Goal: Task Accomplishment & Management: Manage account settings

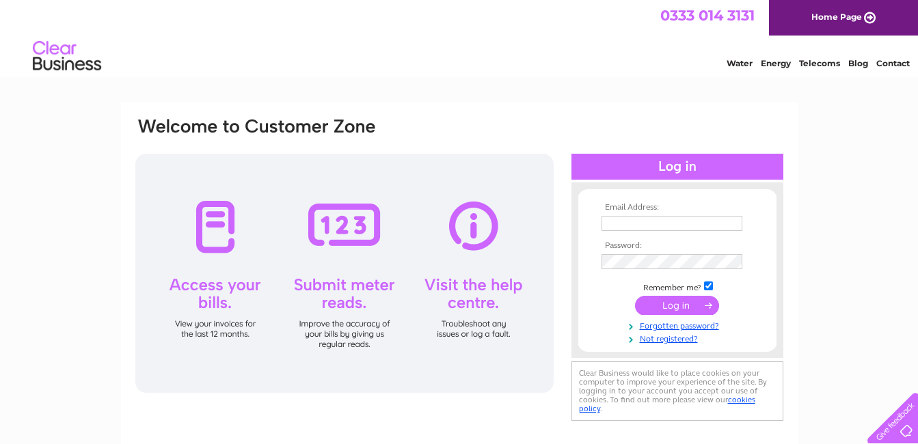
click at [630, 226] on input "text" at bounding box center [672, 223] width 141 height 15
type input "greenhalghinns@gmail.com"
click at [654, 326] on link "Forgotten password?" at bounding box center [679, 325] width 155 height 13
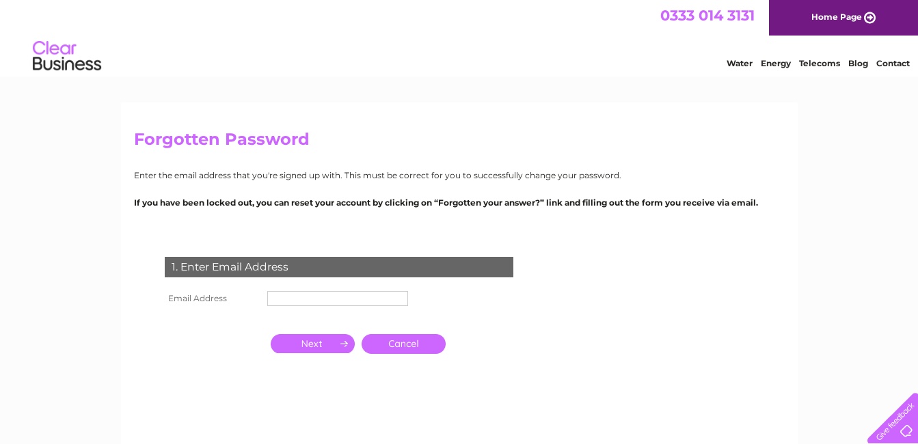
click at [392, 302] on input "text" at bounding box center [337, 298] width 141 height 15
click at [347, 299] on input "text" at bounding box center [338, 299] width 142 height 16
type input "greenhalghinns@gmail.com"
click at [332, 343] on input "button" at bounding box center [313, 343] width 84 height 19
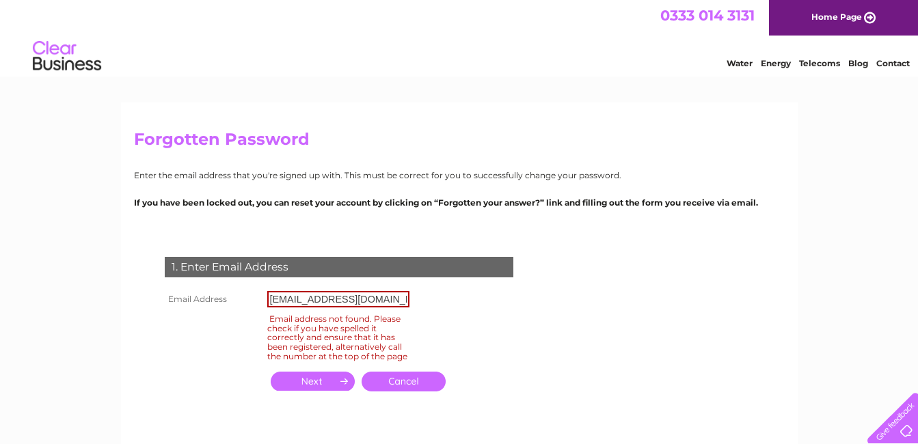
click at [387, 392] on link "Cancel" at bounding box center [404, 382] width 84 height 20
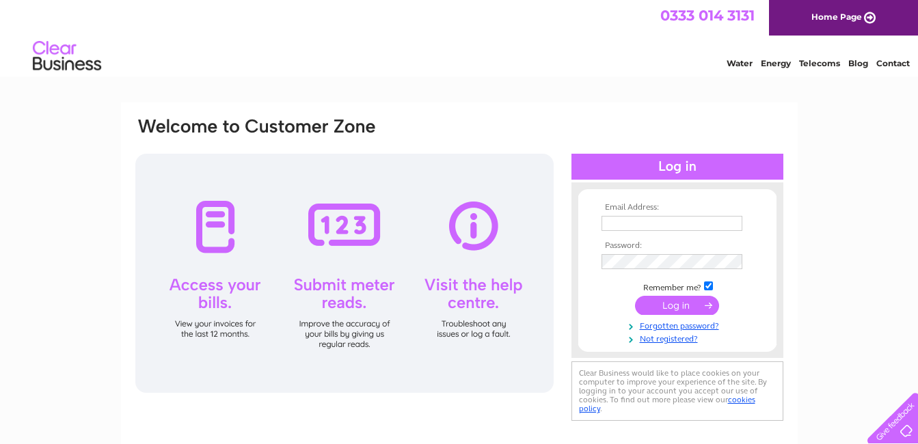
click at [690, 224] on input "text" at bounding box center [672, 223] width 141 height 15
type input "[PERSON_NAME][EMAIL_ADDRESS][DOMAIN_NAME]"
click at [680, 311] on input "submit" at bounding box center [677, 306] width 84 height 19
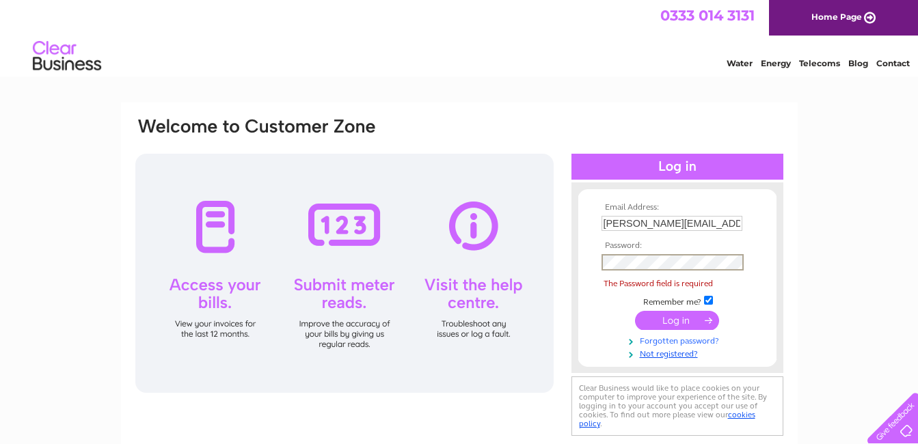
click at [669, 342] on link "Forgotten password?" at bounding box center [679, 340] width 155 height 13
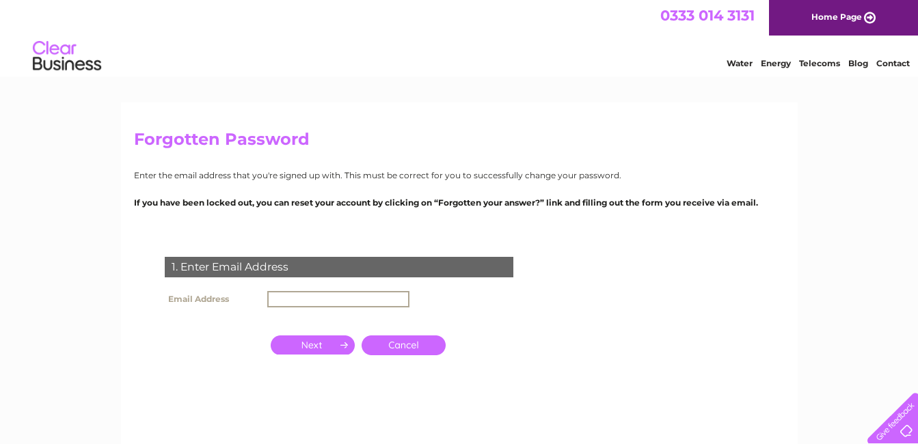
click at [390, 301] on input "text" at bounding box center [338, 299] width 142 height 16
click at [364, 298] on input "text" at bounding box center [338, 299] width 142 height 16
type input "[PERSON_NAME][EMAIL_ADDRESS][DOMAIN_NAME]"
click at [325, 348] on input "button" at bounding box center [313, 345] width 84 height 19
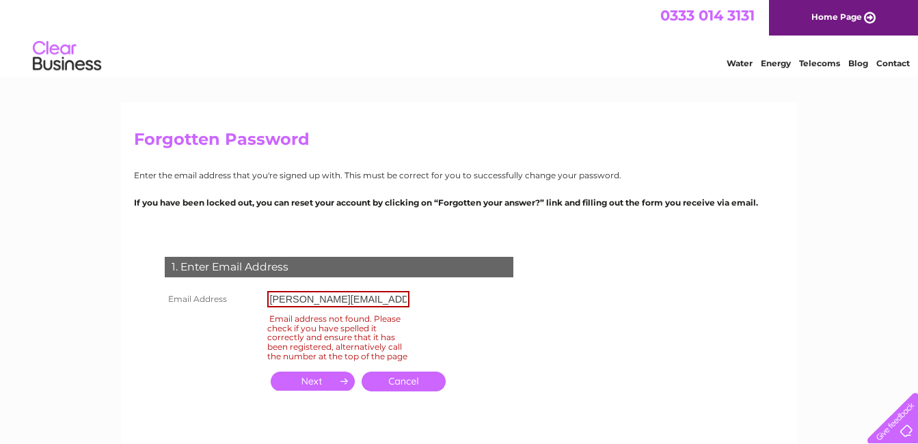
click at [416, 392] on link "Cancel" at bounding box center [404, 382] width 84 height 20
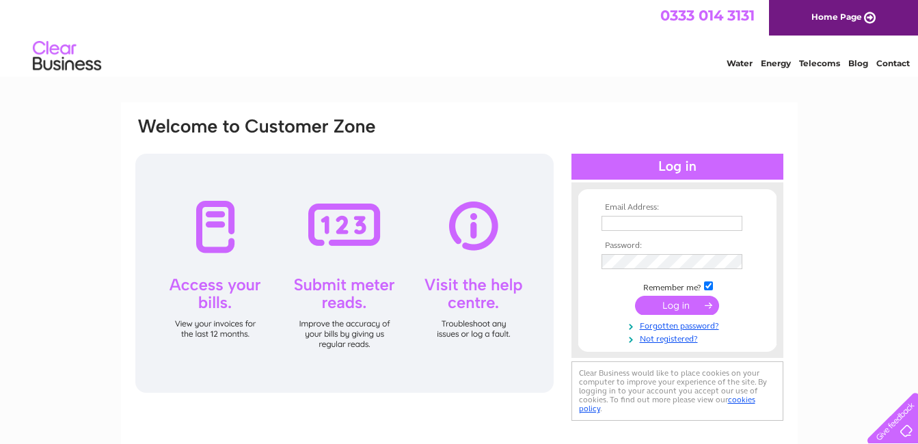
click at [627, 226] on input "text" at bounding box center [672, 223] width 141 height 15
type input "[PERSON_NAME]"
